Goal: Task Accomplishment & Management: Use online tool/utility

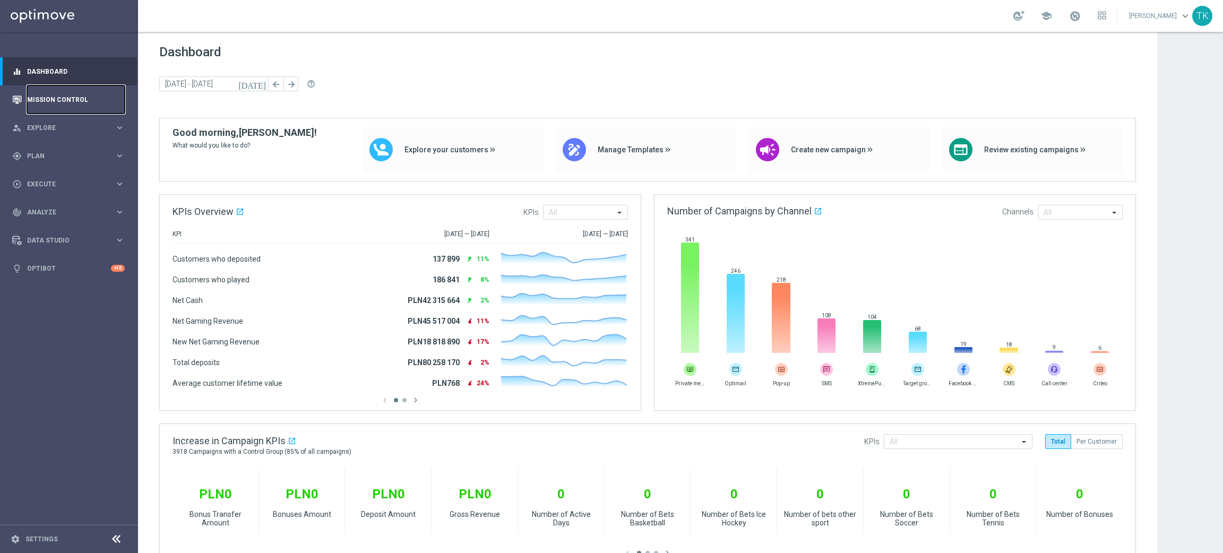
click at [57, 99] on link "Mission Control" at bounding box center [76, 99] width 98 height 28
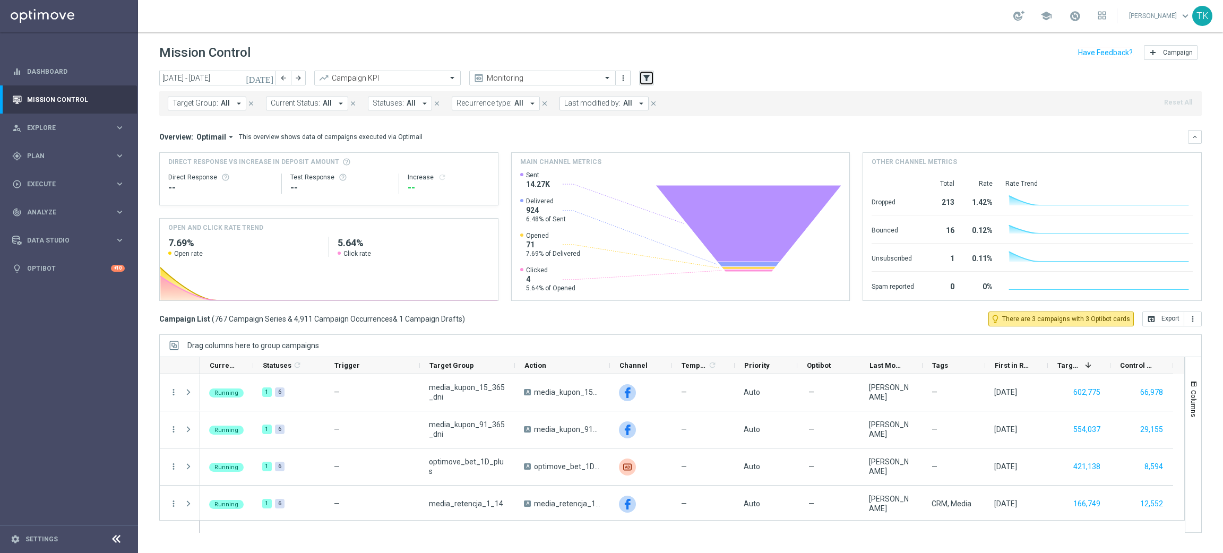
click at [645, 78] on icon "filter_alt" at bounding box center [647, 78] width 10 height 10
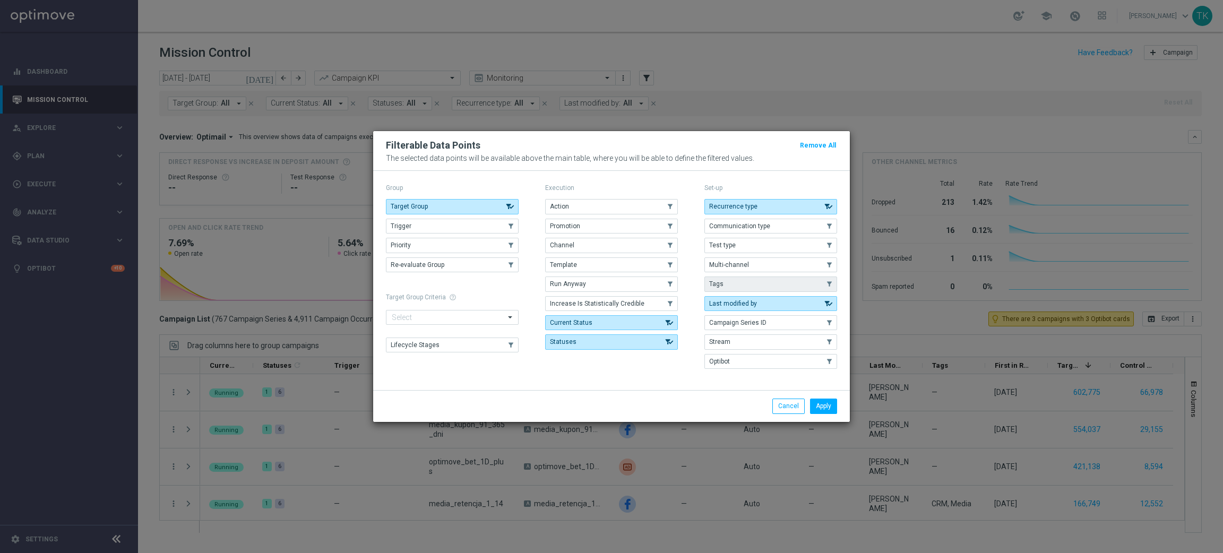
click at [747, 280] on button "Tags" at bounding box center [771, 284] width 133 height 15
click at [818, 409] on button "Apply" at bounding box center [823, 406] width 27 height 15
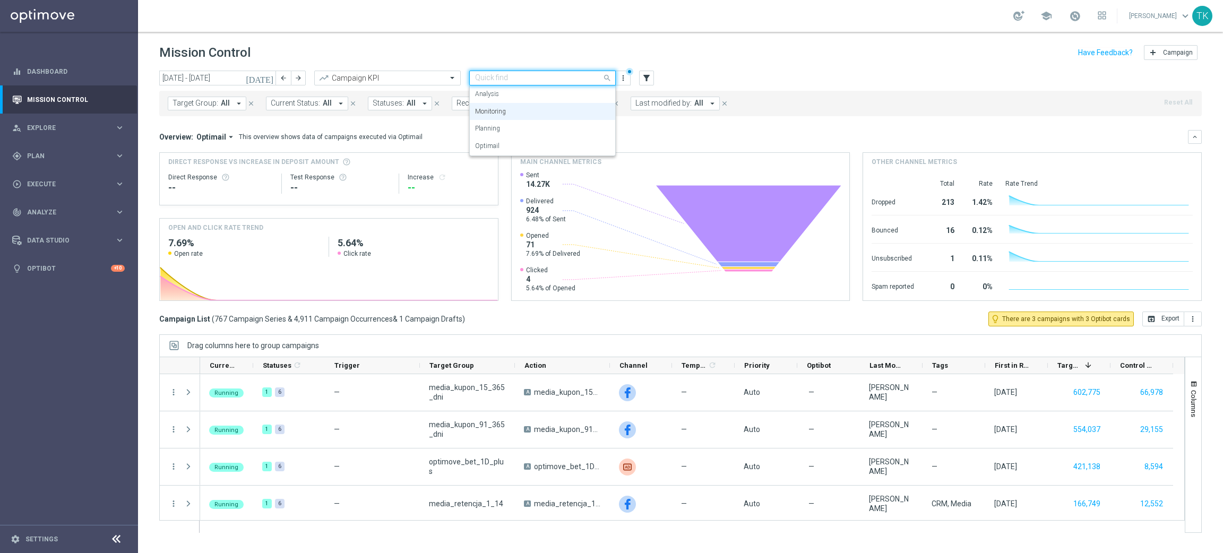
click at [575, 74] on input "text" at bounding box center [532, 78] width 114 height 9
click at [517, 96] on div "Analysis" at bounding box center [542, 94] width 135 height 18
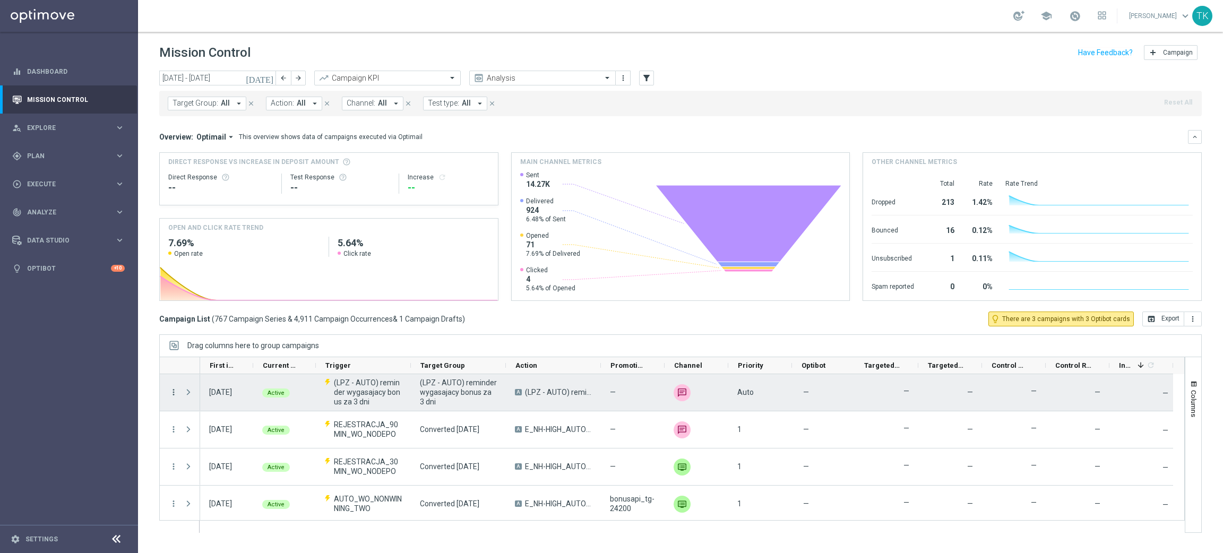
click at [174, 392] on icon "more_vert" at bounding box center [174, 393] width 10 height 10
click at [215, 393] on div "list Campaign Details" at bounding box center [237, 399] width 119 height 15
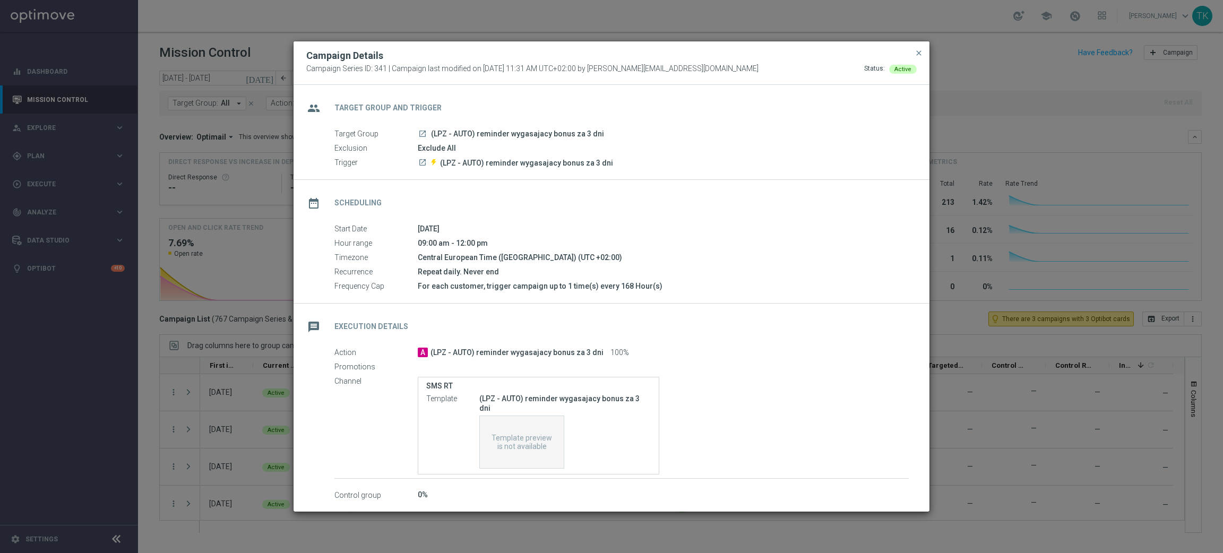
click at [919, 52] on button "close" at bounding box center [919, 53] width 11 height 13
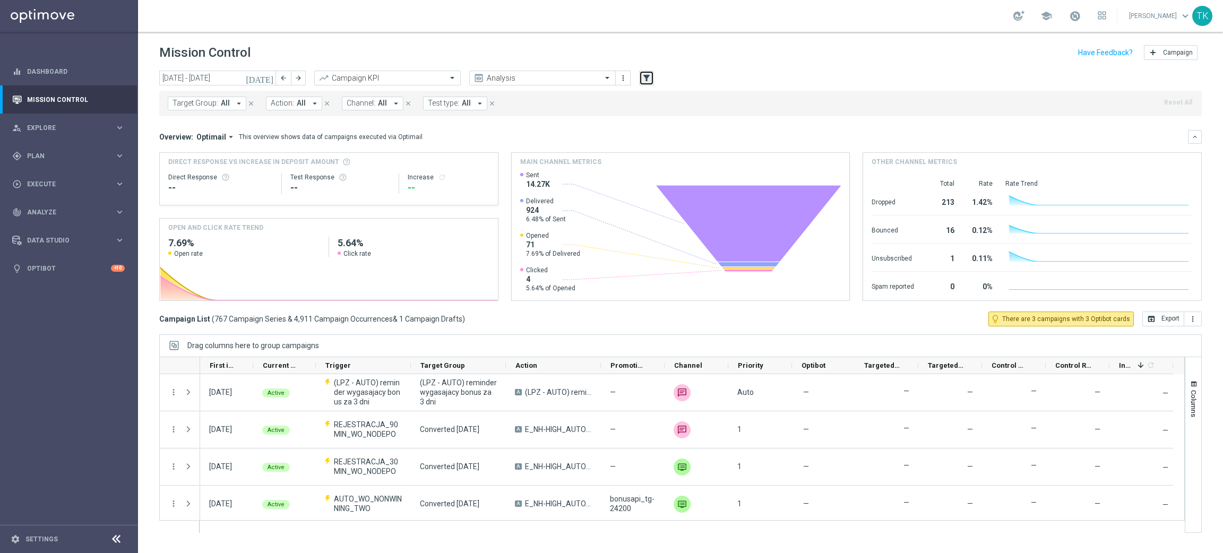
click at [643, 76] on icon "filter_alt" at bounding box center [647, 78] width 10 height 10
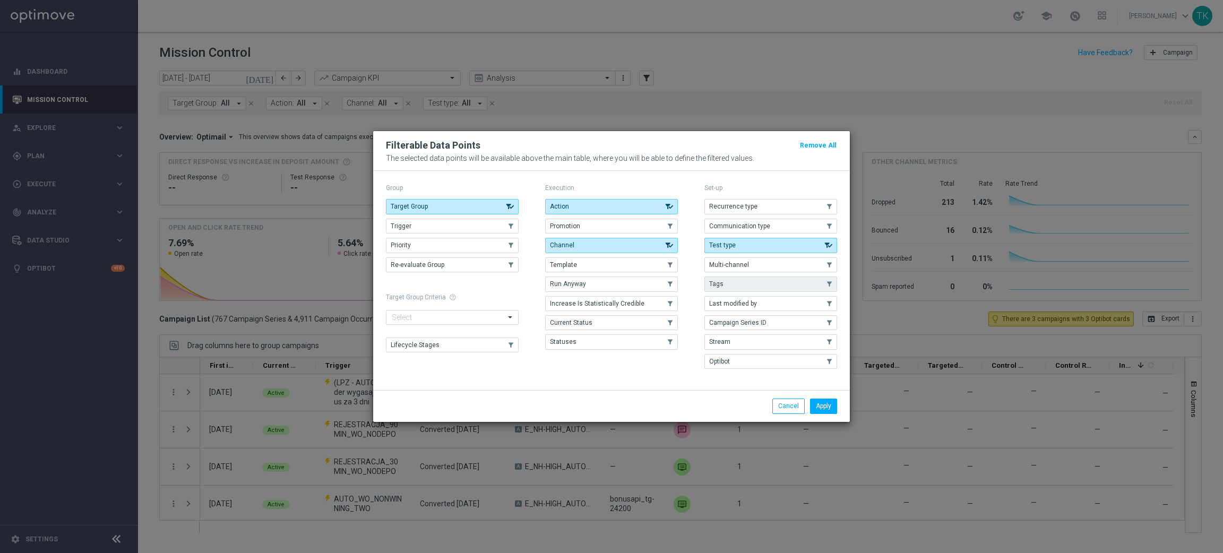
click at [741, 286] on button "Tags" at bounding box center [771, 284] width 133 height 15
click at [824, 414] on button "Apply" at bounding box center [823, 406] width 27 height 15
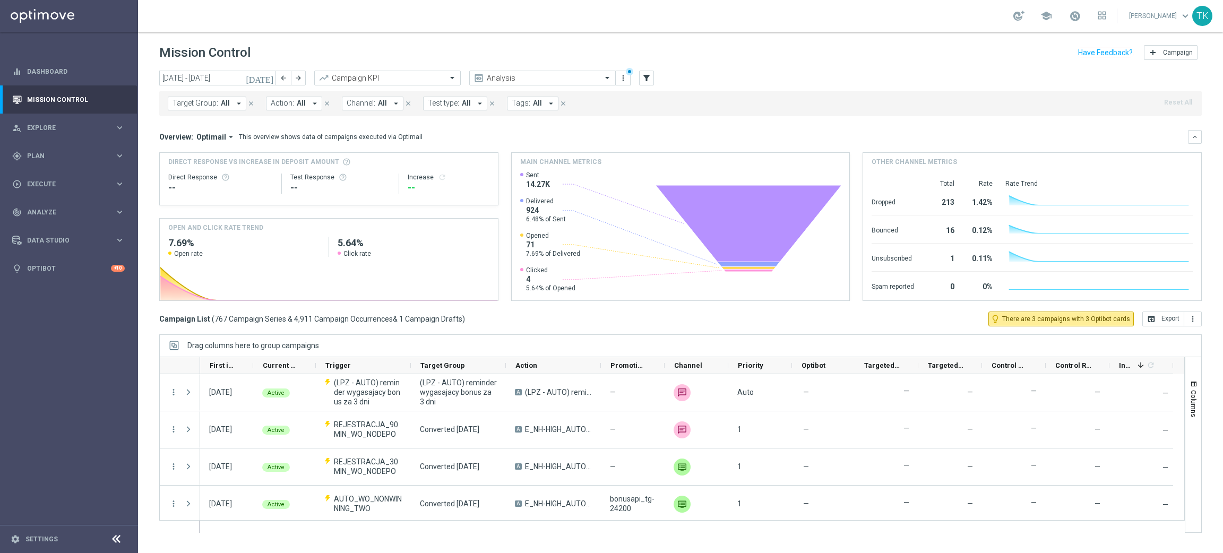
click at [527, 100] on button "Tags: All arrow_drop_down" at bounding box center [533, 104] width 52 height 14
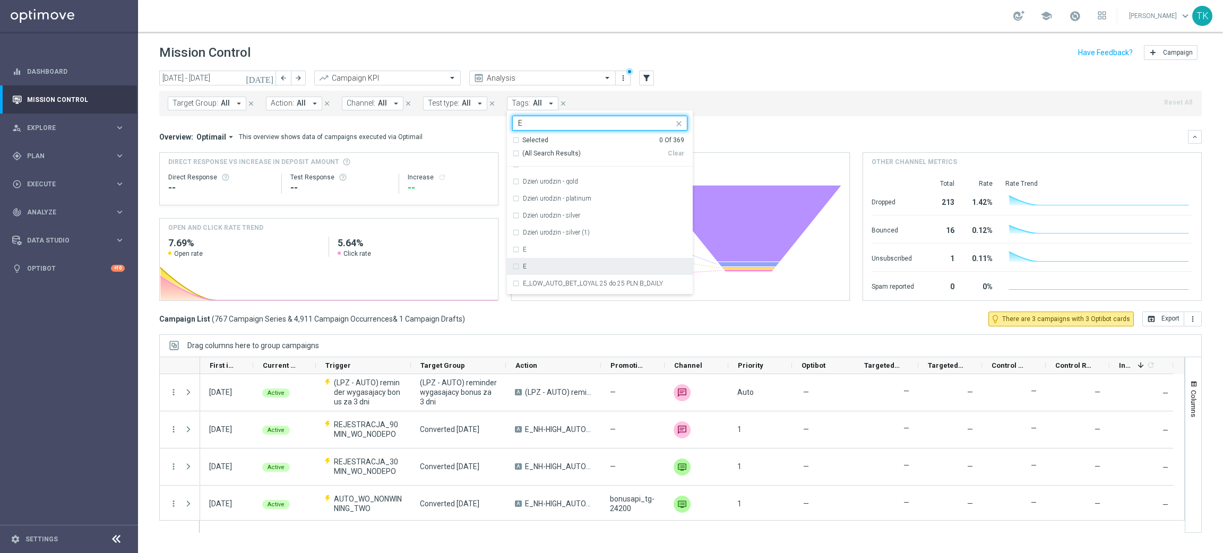
scroll to position [1991, 0]
click at [533, 220] on div "E" at bounding box center [605, 223] width 165 height 6
type input "E"
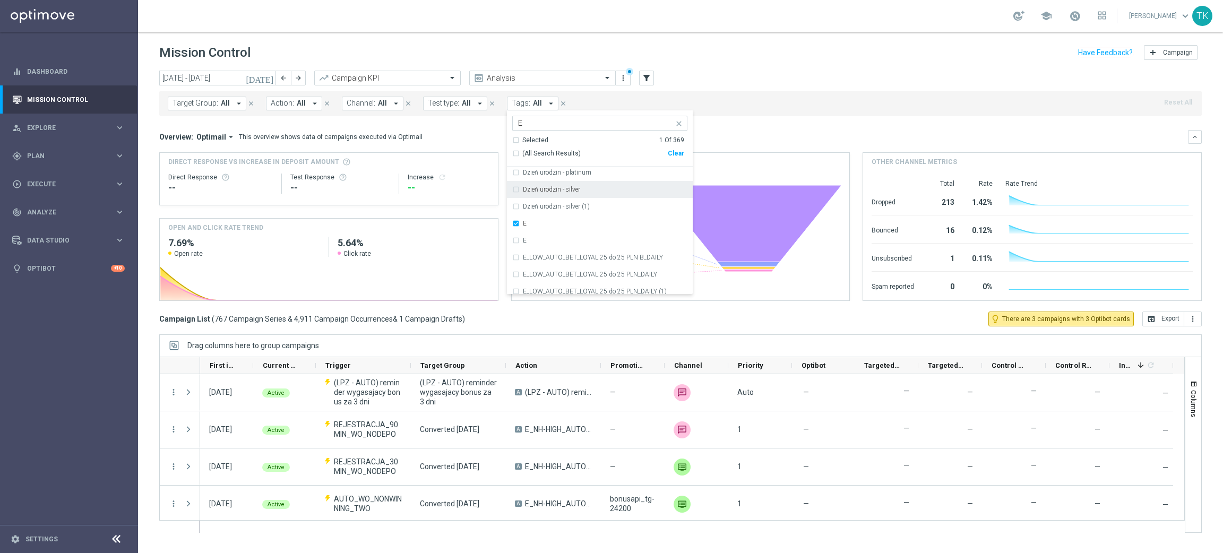
click at [473, 136] on div "Overview: Optimail arrow_drop_down This overview shows data of campaigns execut…" at bounding box center [673, 137] width 1029 height 10
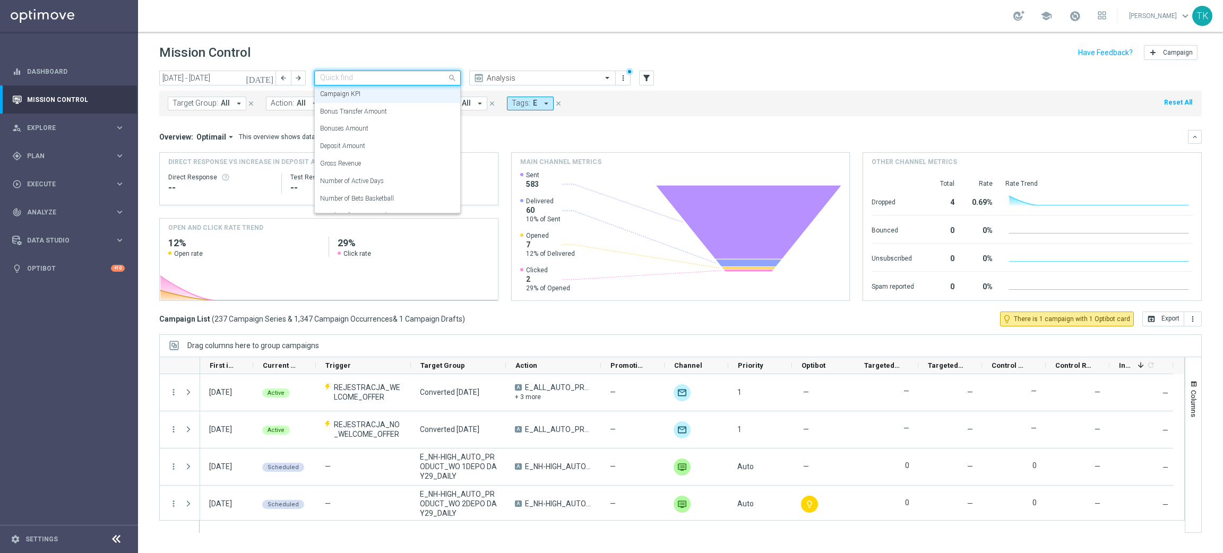
click at [398, 83] on div "Quick find Campaign KPI" at bounding box center [387, 78] width 147 height 15
click at [379, 148] on div "Deposit Amount" at bounding box center [387, 147] width 135 height 18
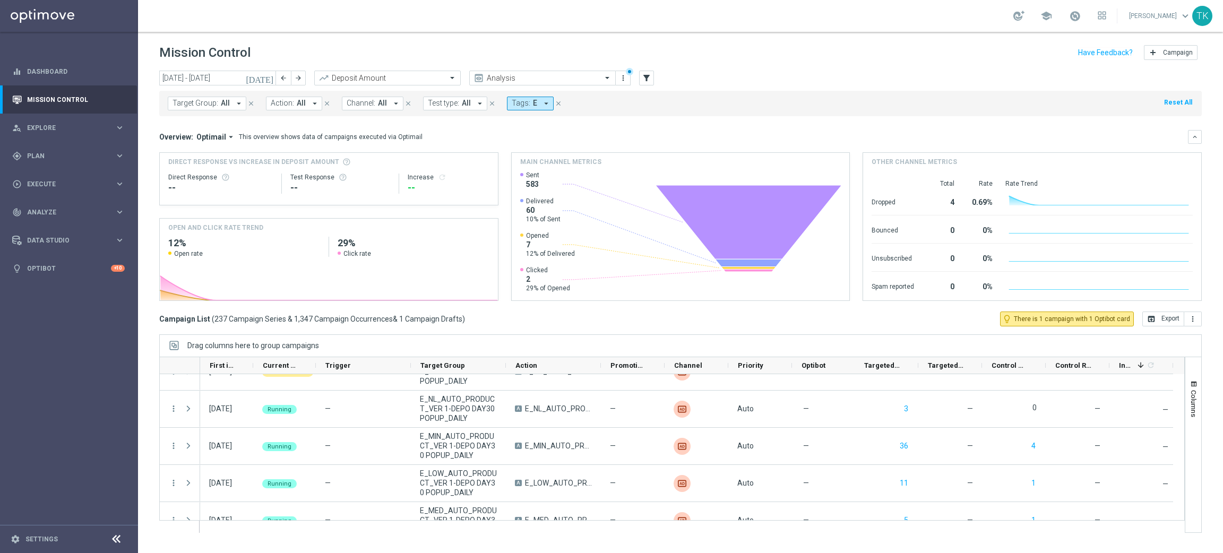
scroll to position [1195, 0]
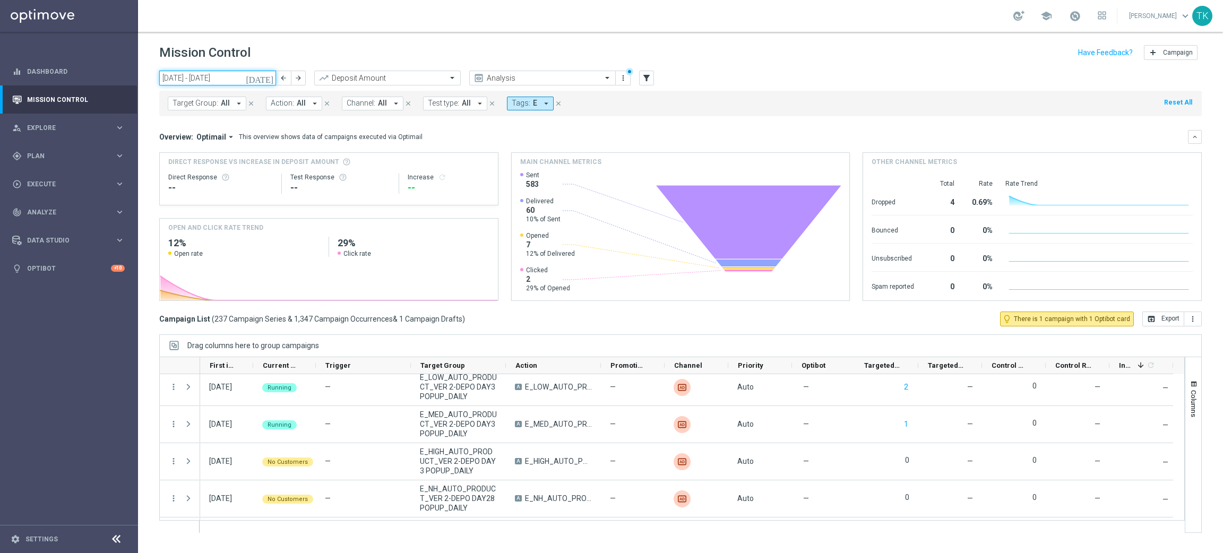
click at [235, 79] on input "[DATE] - [DATE]" at bounding box center [217, 78] width 117 height 15
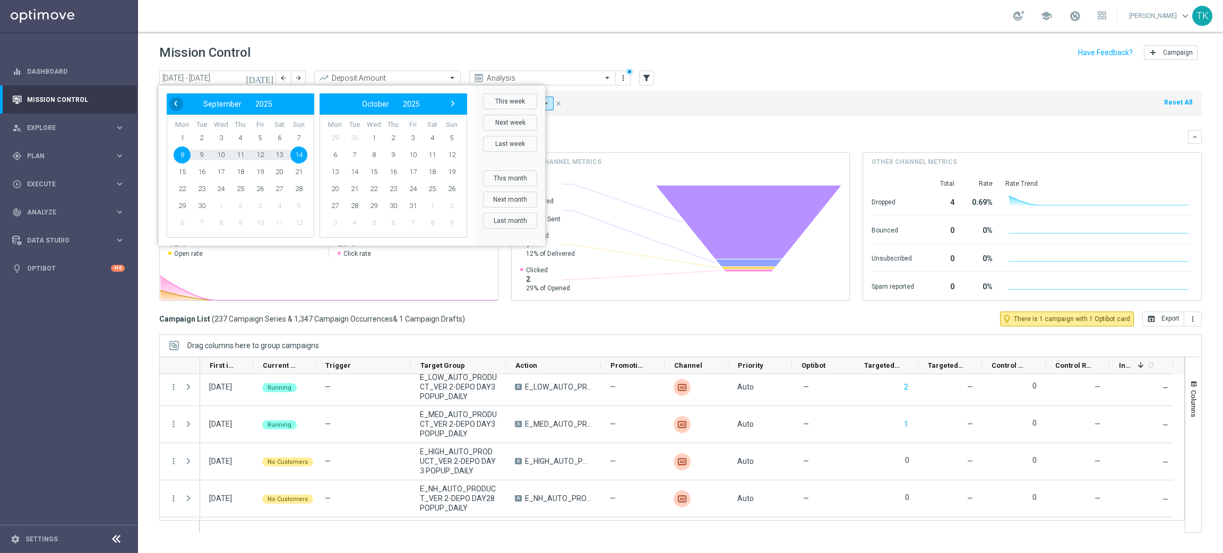
click at [169, 100] on span "‹" at bounding box center [176, 104] width 14 height 14
click at [254, 135] on span "1" at bounding box center [260, 138] width 17 height 17
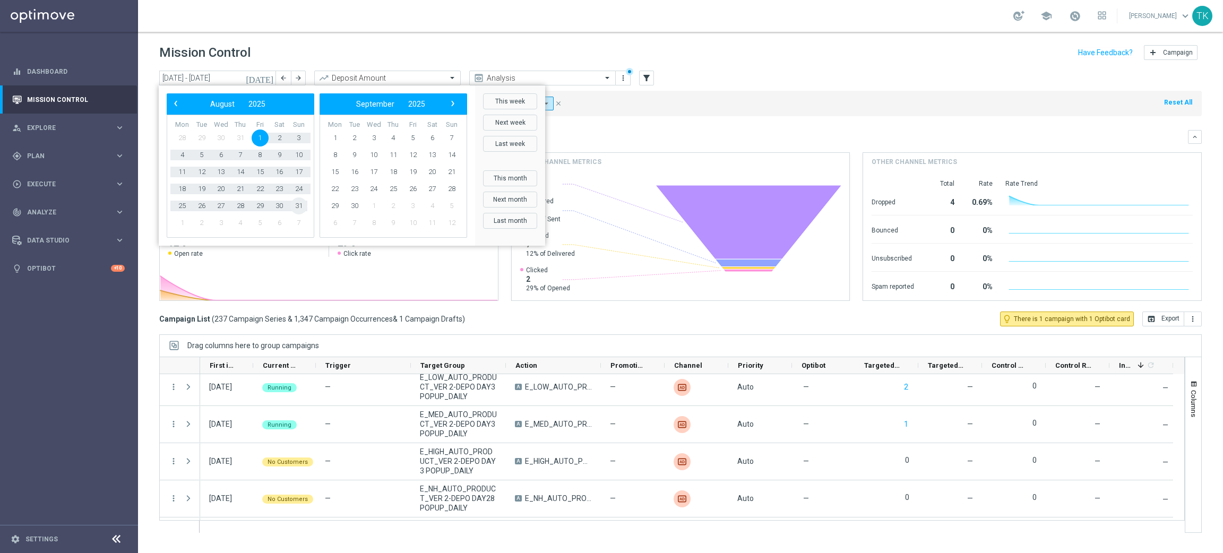
click at [293, 203] on span "31" at bounding box center [298, 206] width 17 height 17
type input "[DATE] - [DATE]"
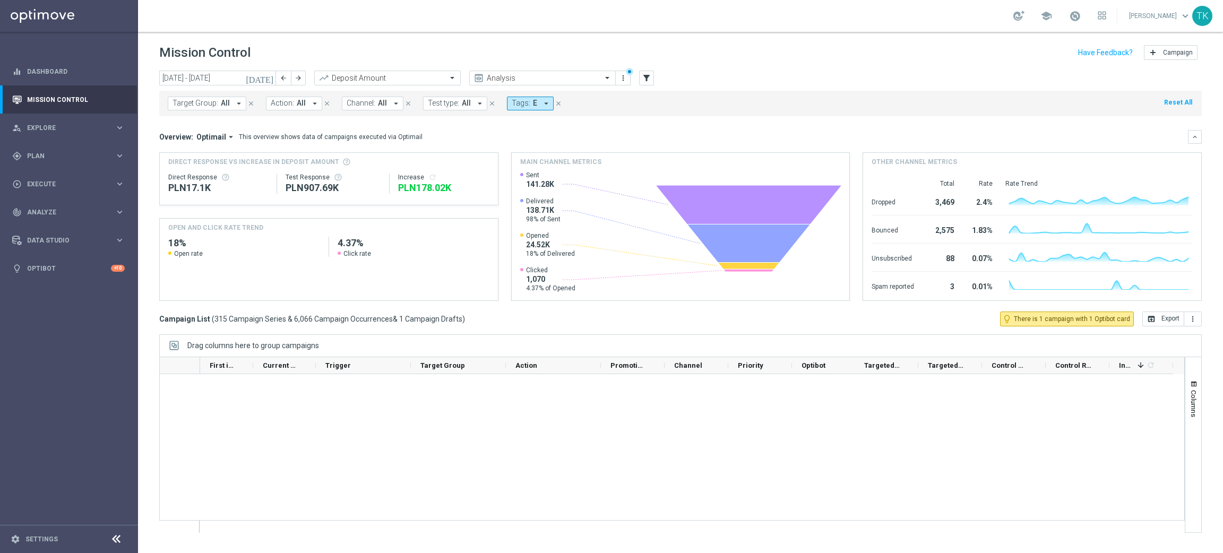
scroll to position [0, 0]
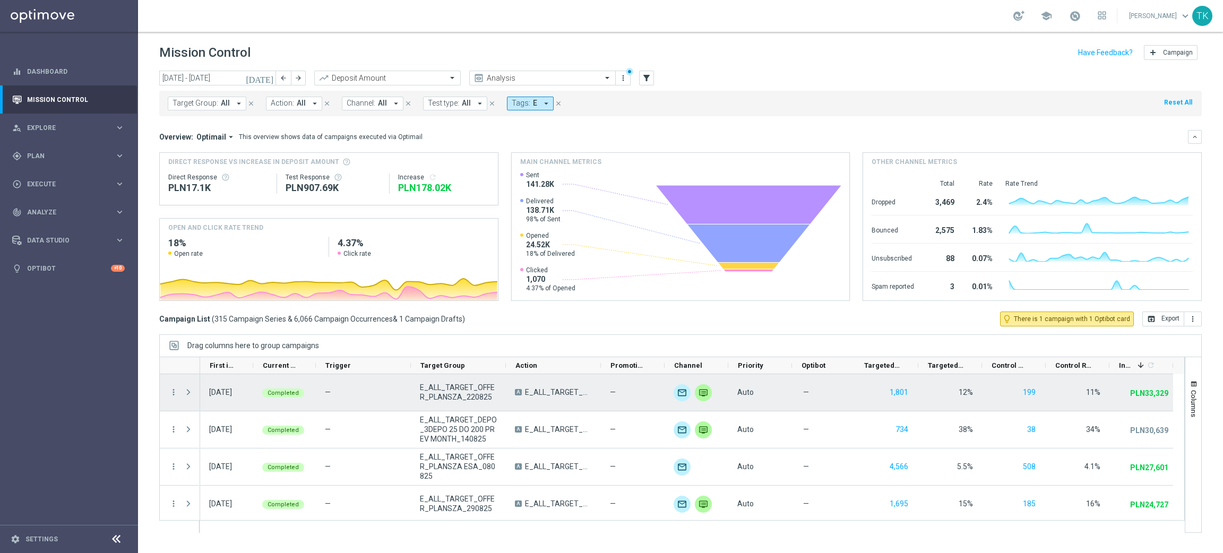
click at [442, 393] on span "E_ALL_TARGET_OFFER_PLANSZA_220825" at bounding box center [458, 392] width 77 height 19
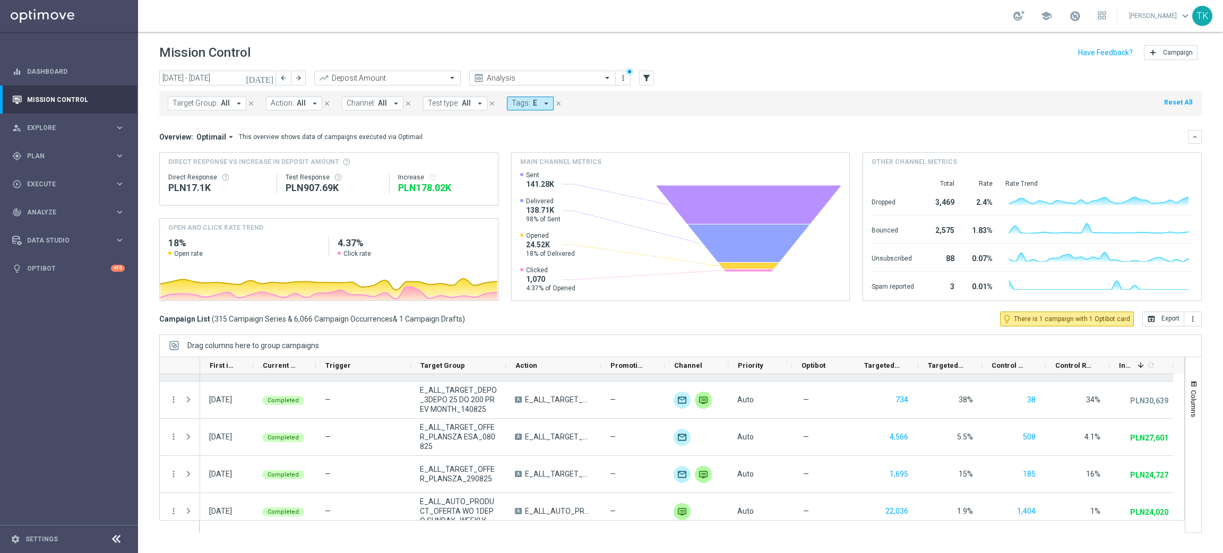
scroll to position [80, 0]
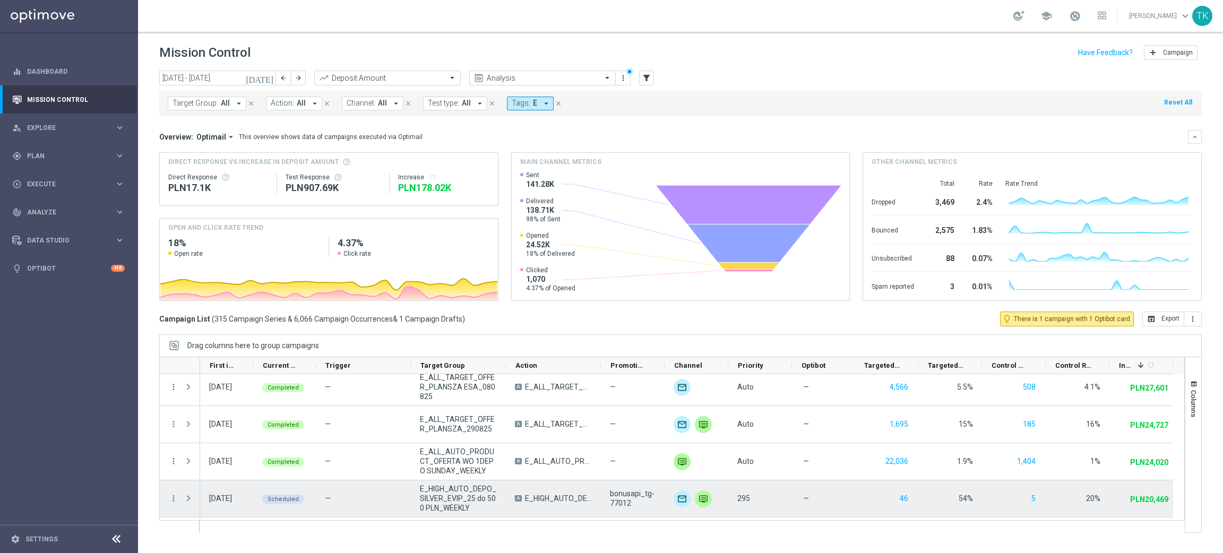
click at [434, 489] on span "E_HIGH_AUTO_DEPO_SILVER_EVIP_25 do 500 PLN_WEEKLY" at bounding box center [458, 498] width 77 height 29
click at [440, 503] on span "E_HIGH_AUTO_DEPO_SILVER_EVIP_25 do 500 PLN_WEEKLY" at bounding box center [458, 498] width 77 height 29
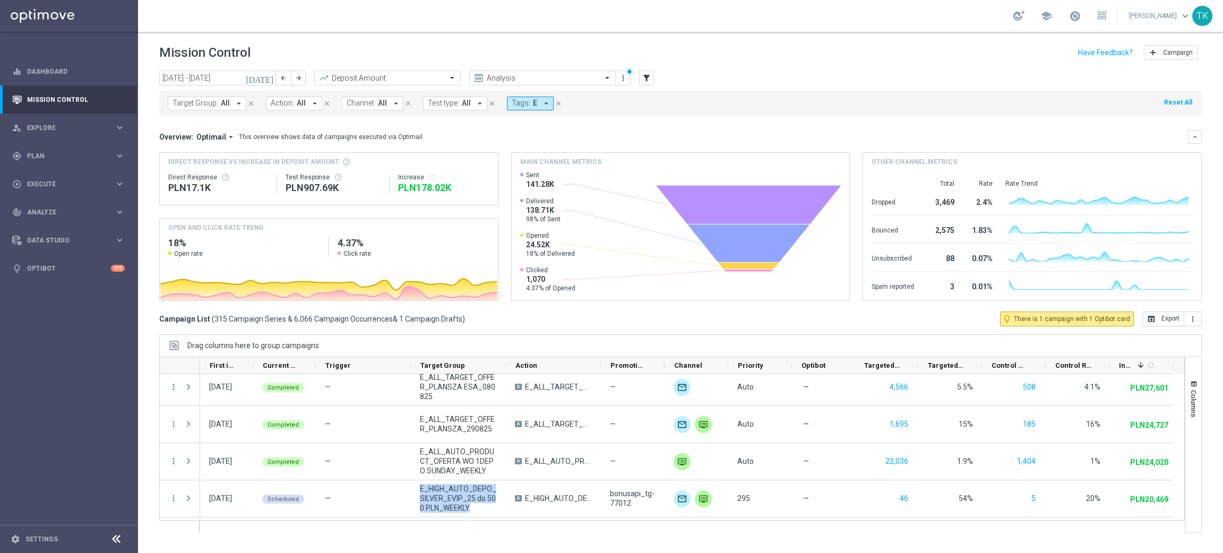
scroll to position [0, 0]
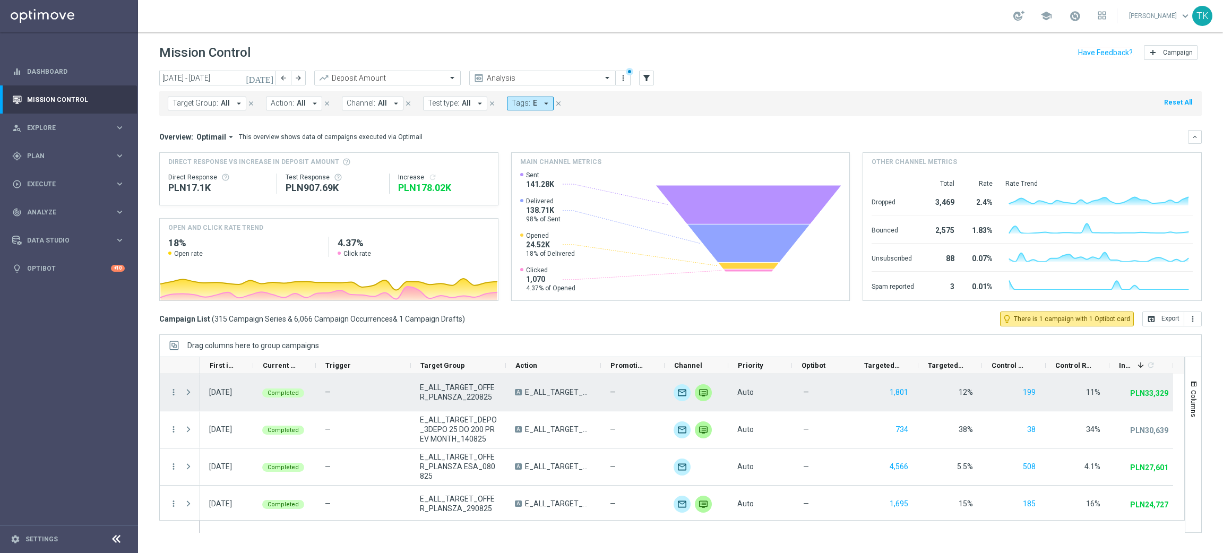
click at [448, 387] on span "E_ALL_TARGET_OFFER_PLANSZA_220825" at bounding box center [458, 392] width 77 height 19
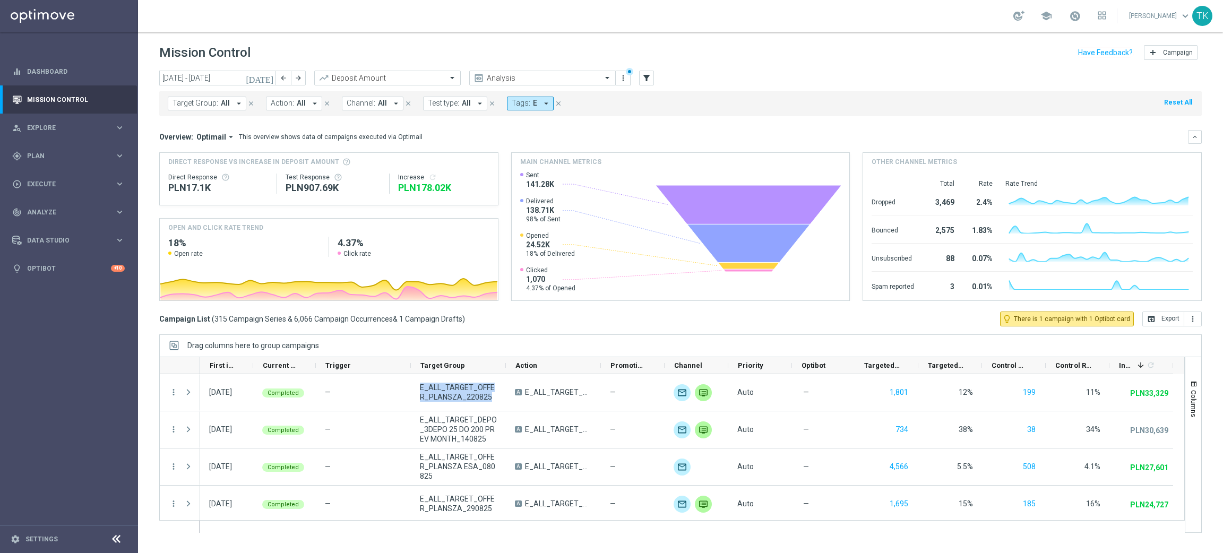
click at [144, 98] on div "[DATE] [DATE] - [DATE] arrow_back arrow_forward Deposit Amount trending_up Anal…" at bounding box center [680, 307] width 1085 height 473
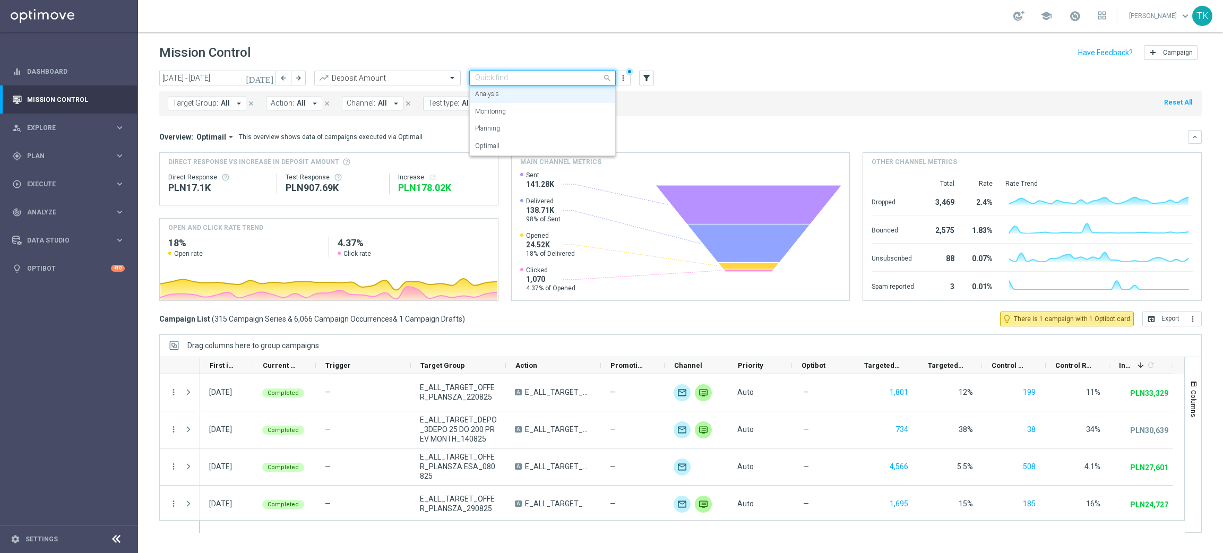
click at [520, 79] on input "text" at bounding box center [532, 78] width 114 height 9
click at [522, 116] on div "Monitoring" at bounding box center [542, 112] width 135 height 18
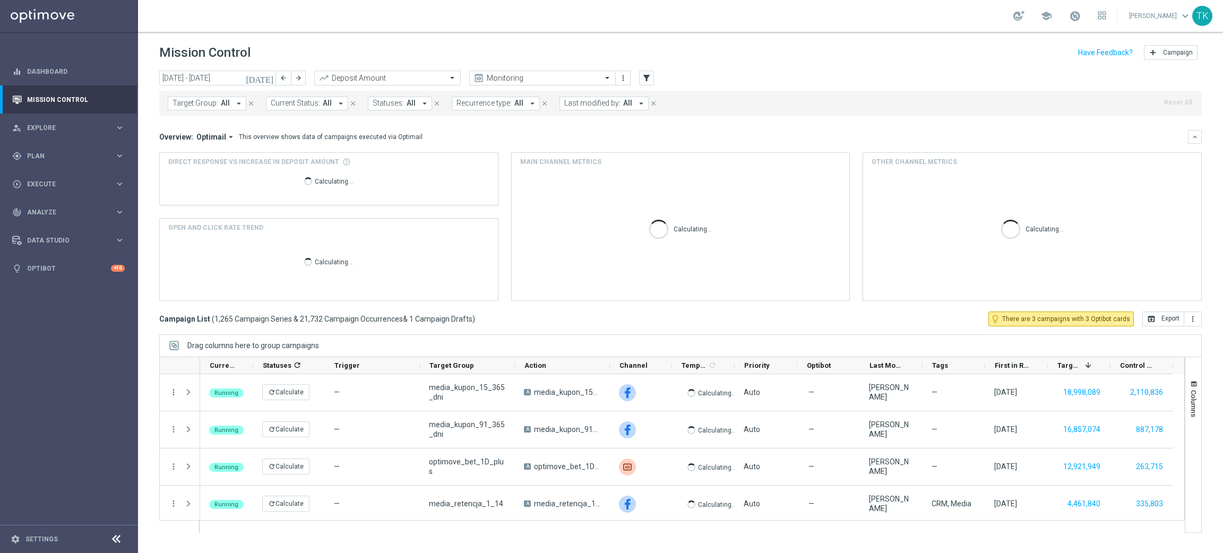
click at [205, 99] on span "Target Group:" at bounding box center [196, 103] width 46 height 9
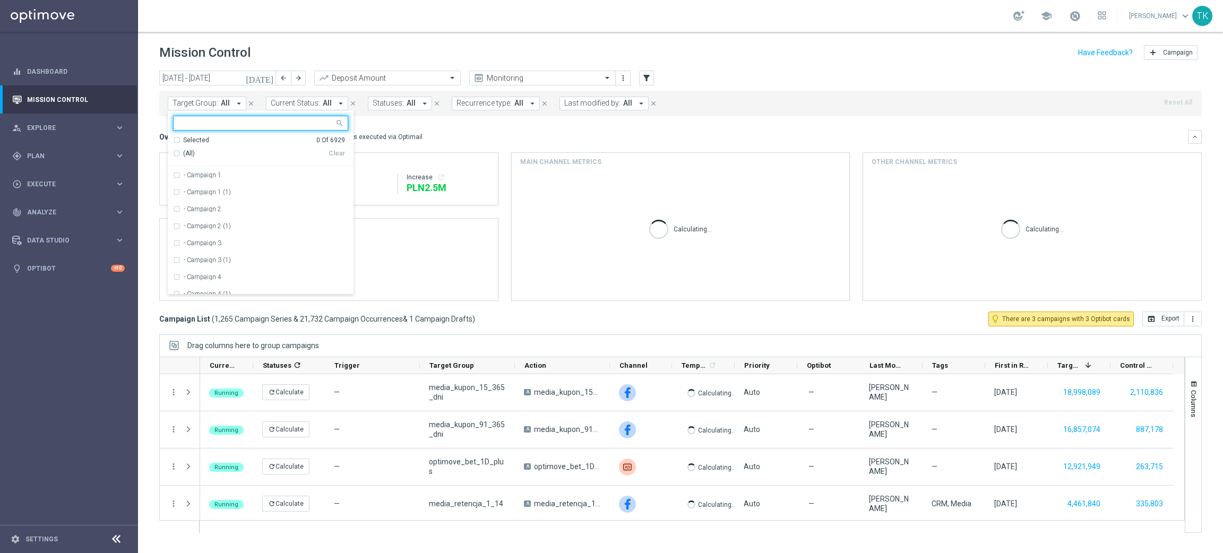
click at [190, 121] on input "text" at bounding box center [257, 123] width 156 height 9
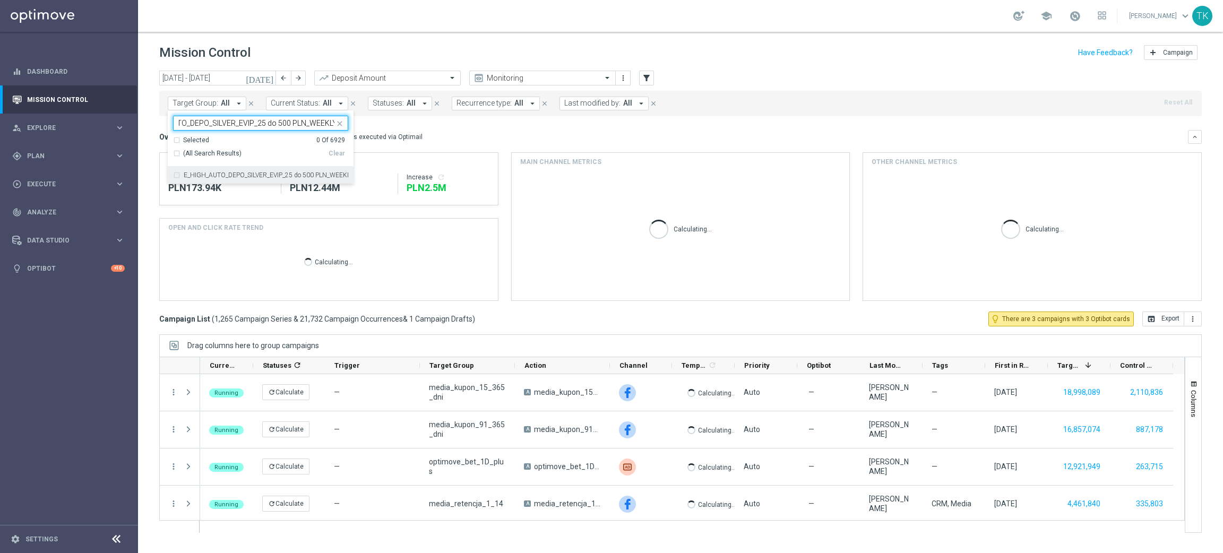
click at [210, 175] on label "E_HIGH_AUTO_DEPO_SILVER_EVIP_25 do 500 PLN_WEEKLY" at bounding box center [266, 175] width 165 height 6
type input "E_HIGH_AUTO_DEPO_SILVER_EVIP_25 do 500 PLN_WEEKLY"
click at [141, 141] on div "[DATE] [DATE] - [DATE] arrow_back arrow_forward Deposit Amount trending_up Moni…" at bounding box center [680, 307] width 1085 height 473
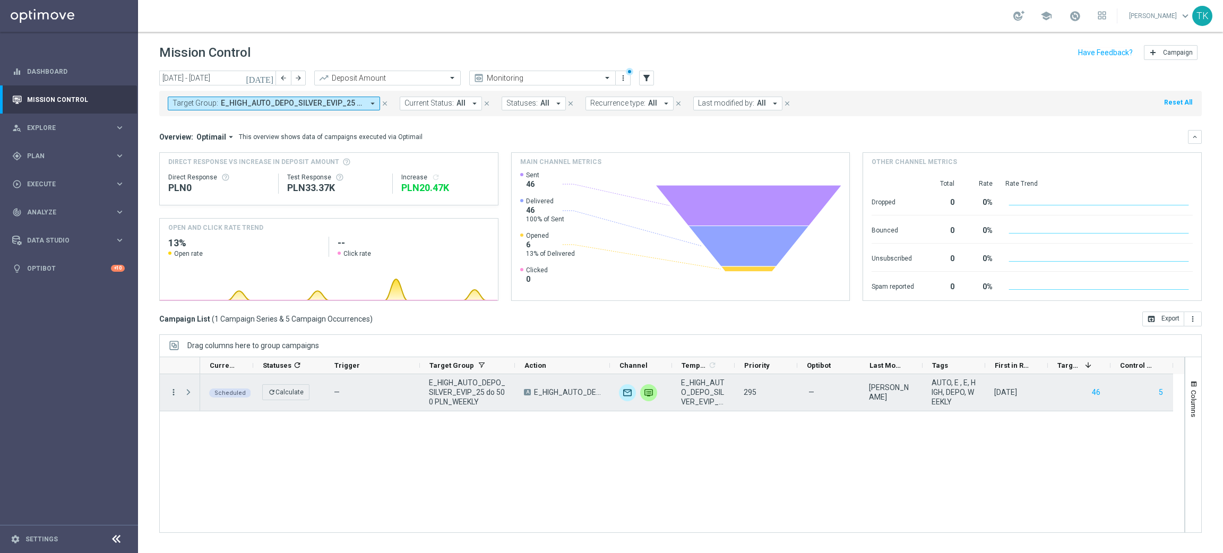
click at [176, 393] on icon "more_vert" at bounding box center [174, 393] width 10 height 10
click at [236, 411] on span "Campaign Metrics" at bounding box center [221, 413] width 55 height 7
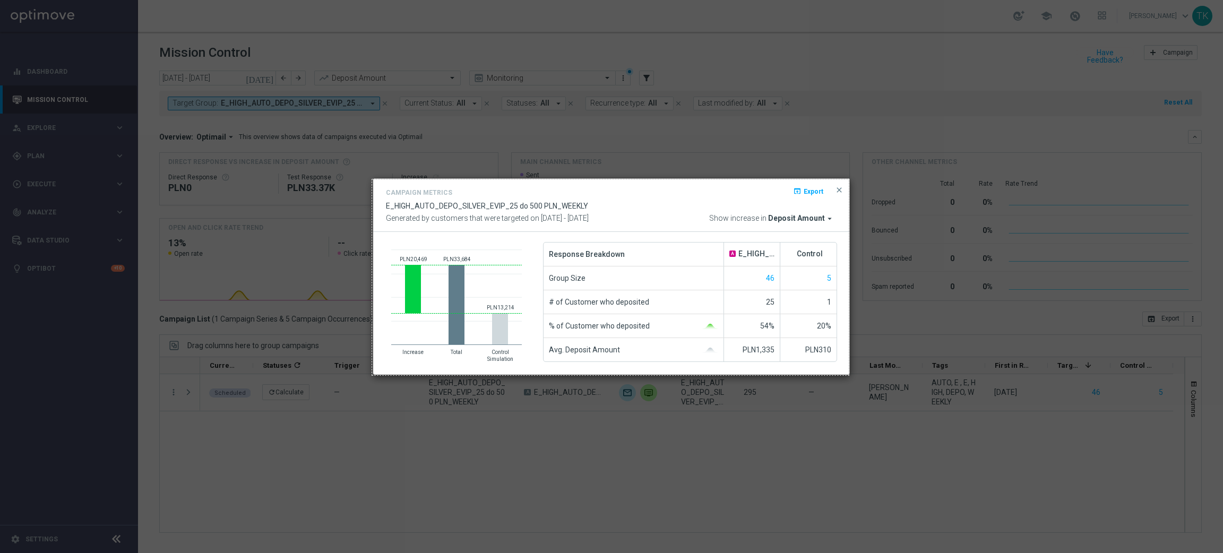
drag, startPoint x: 372, startPoint y: 179, endPoint x: 849, endPoint y: 375, distance: 515.5
click at [849, 375] on div "898 X 369" at bounding box center [611, 276] width 1223 height 553
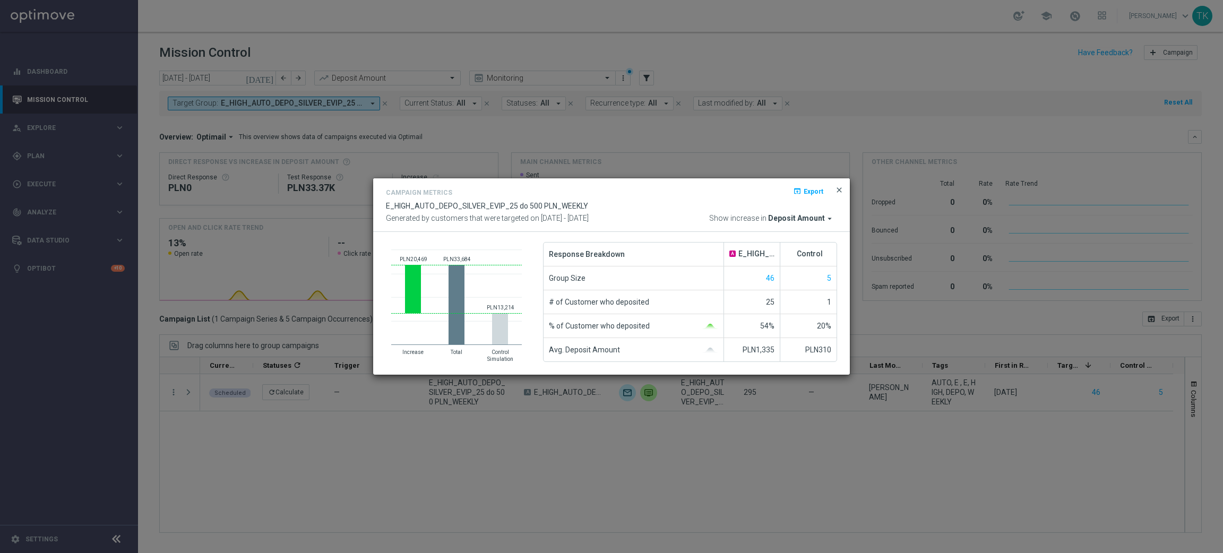
click at [836, 191] on span "close" at bounding box center [839, 190] width 8 height 8
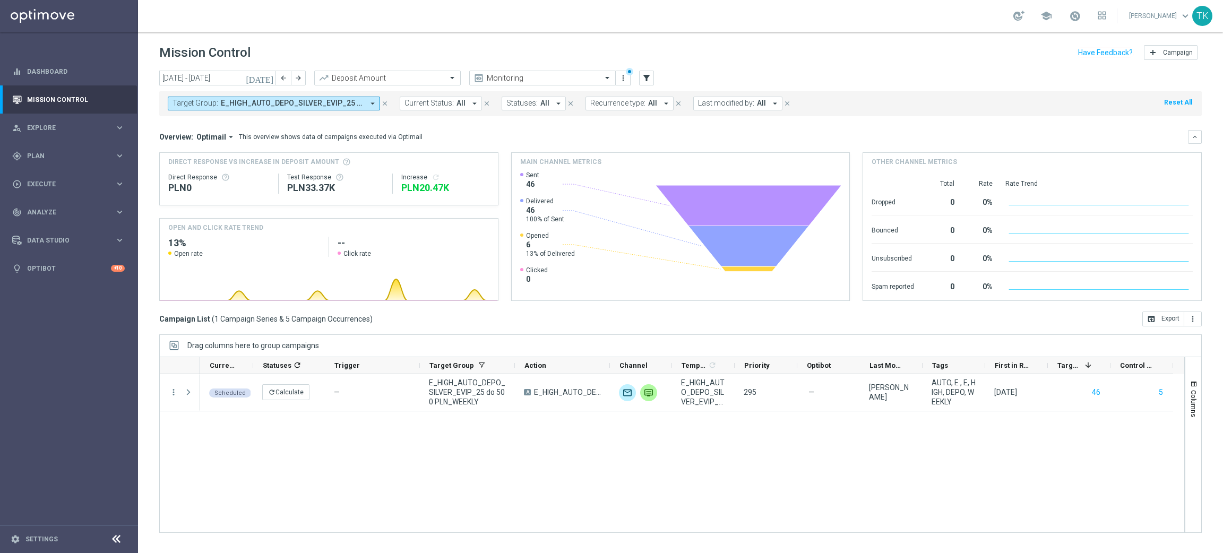
click at [310, 102] on span "E_HIGH_AUTO_DEPO_SILVER_EVIP_25 do 500 PLN_WEEKLY" at bounding box center [292, 103] width 143 height 9
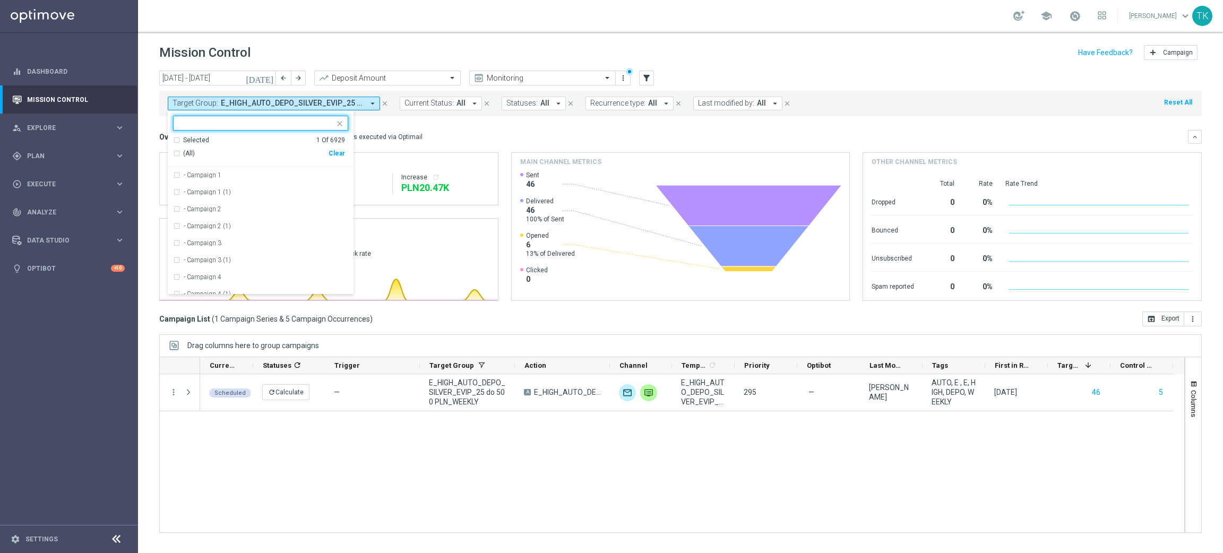
click at [0, 0] on div "Clear" at bounding box center [0, 0] width 0 height 0
click at [210, 122] on input "text" at bounding box center [257, 123] width 156 height 9
paste input "E_ALL_TARGET_OFFER_PLANSZA_220825"
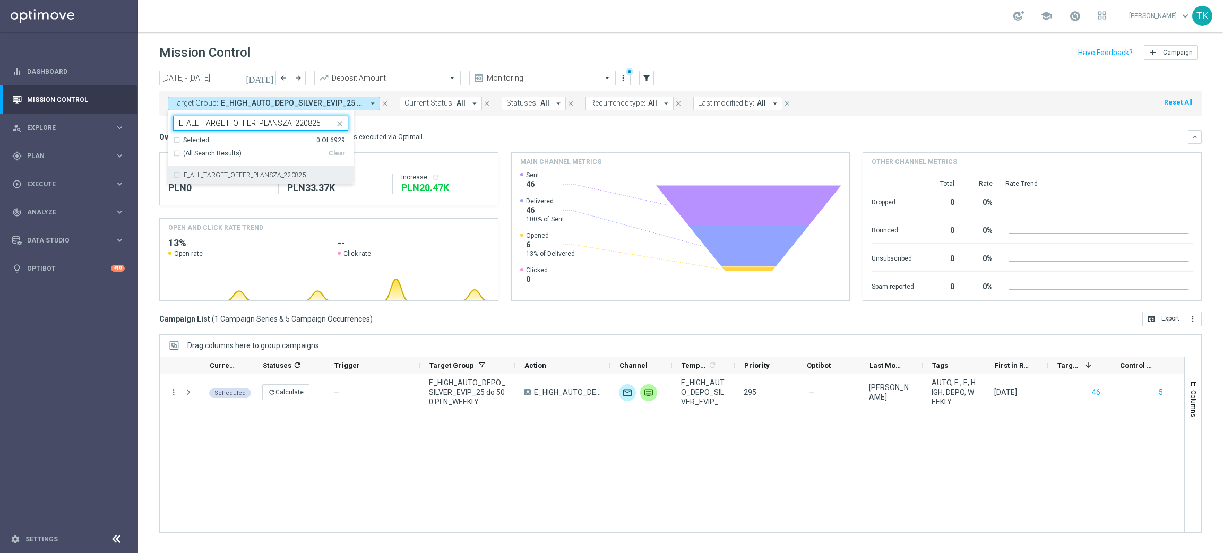
click at [195, 175] on label "E_ALL_TARGET_OFFER_PLANSZA_220825" at bounding box center [245, 175] width 123 height 6
type input "E_ALL_TARGET_OFFER_PLANSZA_220825"
click at [155, 143] on div "[DATE] [DATE] - [DATE] arrow_back arrow_forward Deposit Amount trending_up Moni…" at bounding box center [680, 307] width 1085 height 473
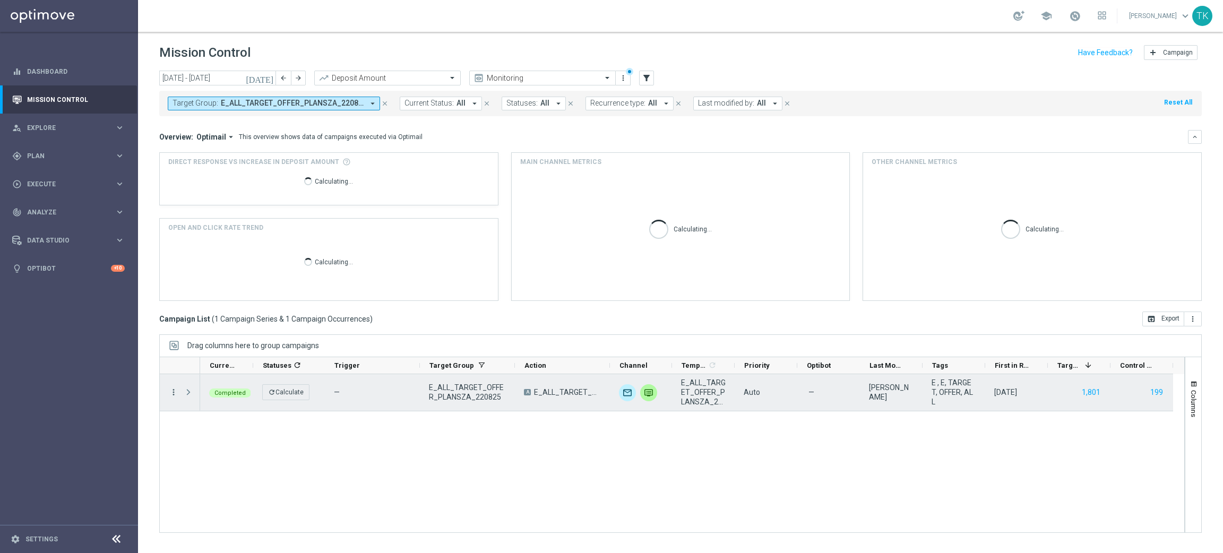
click at [174, 391] on icon "more_vert" at bounding box center [174, 393] width 10 height 10
click at [230, 413] on span "Campaign Metrics" at bounding box center [221, 413] width 55 height 7
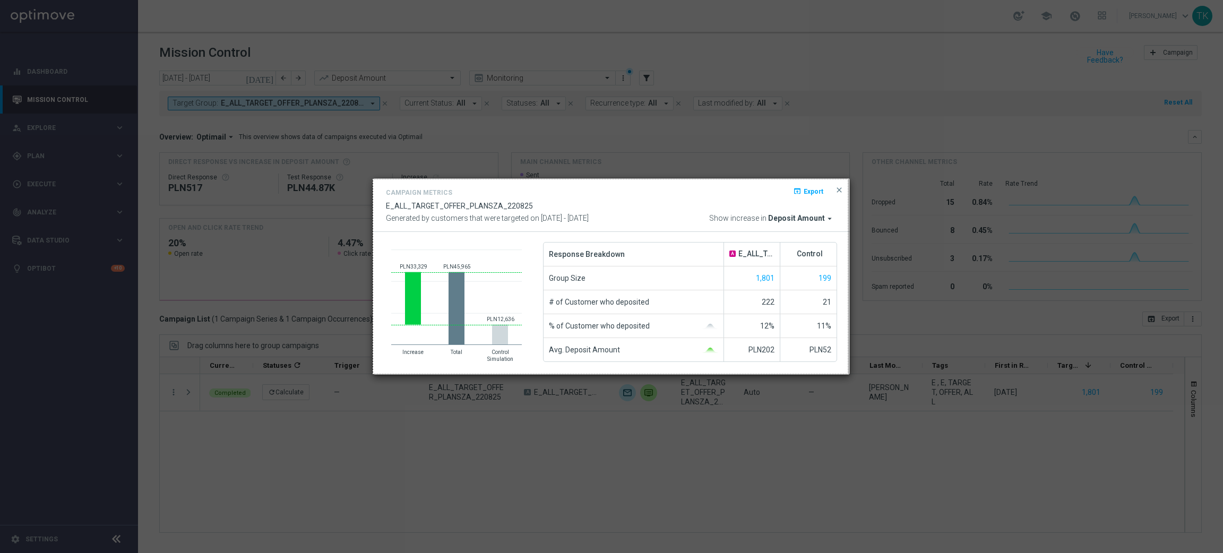
drag, startPoint x: 373, startPoint y: 179, endPoint x: 848, endPoint y: 374, distance: 513.0
click at [848, 374] on div "894 X 366" at bounding box center [611, 276] width 1223 height 553
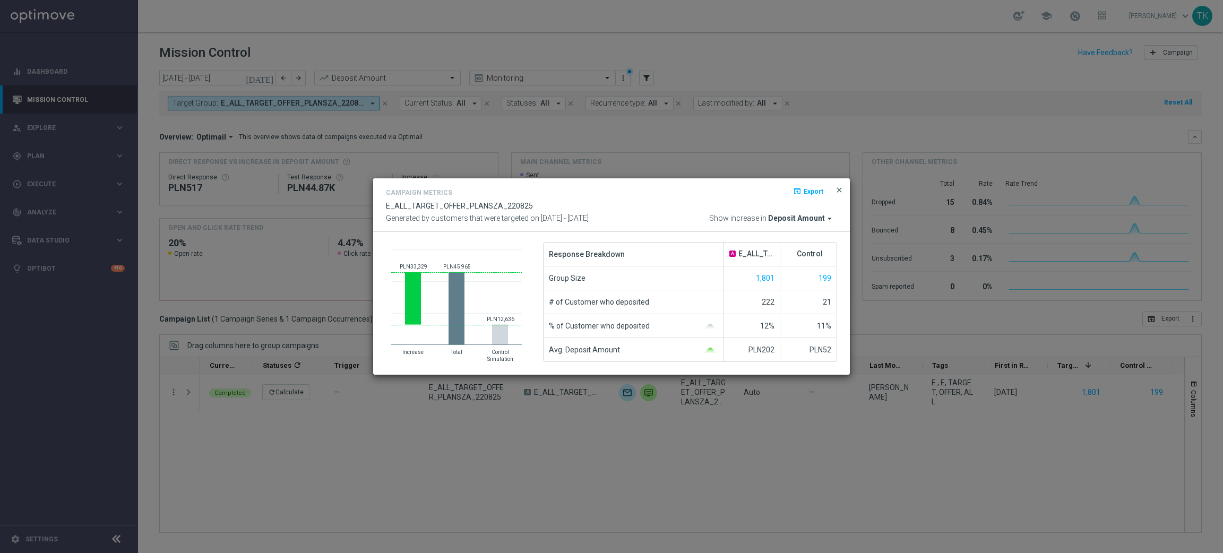
click at [837, 192] on span "close" at bounding box center [839, 190] width 8 height 8
